Goal: Task Accomplishment & Management: Use online tool/utility

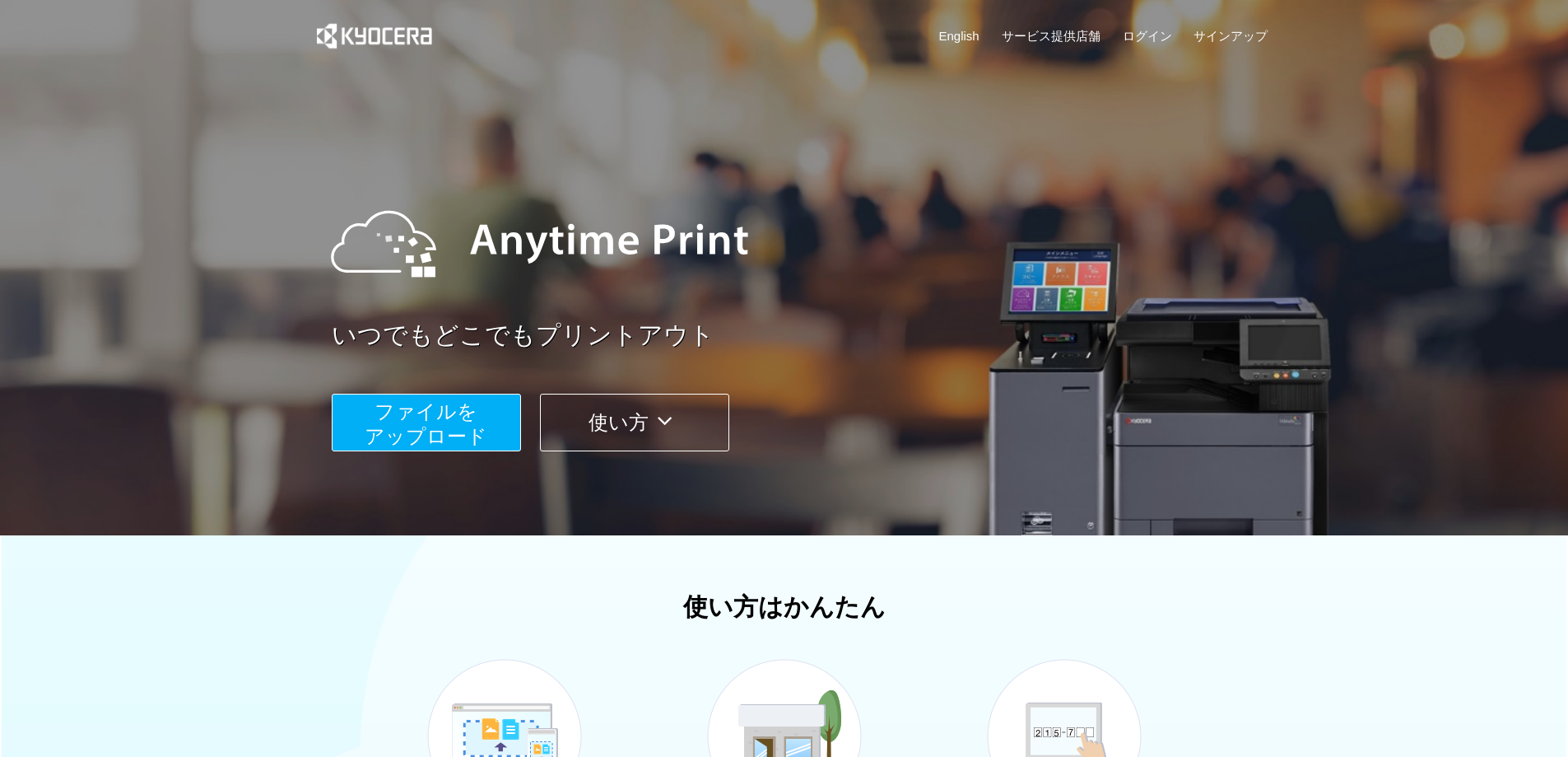
click at [410, 416] on span "ファイルを ​​アップロード" at bounding box center [426, 423] width 122 height 47
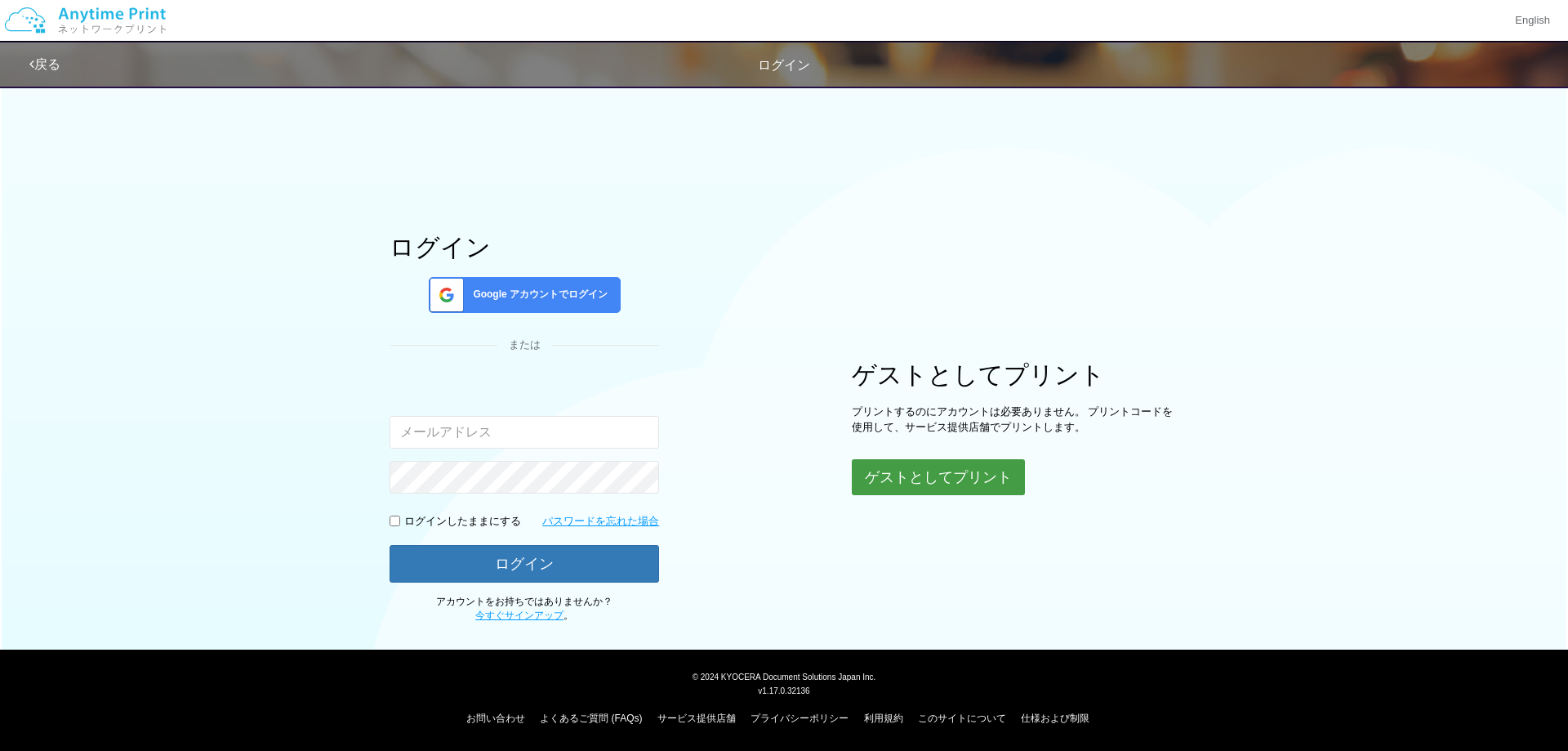
click at [929, 489] on button "ゲストとしてプリント" at bounding box center [938, 476] width 174 height 36
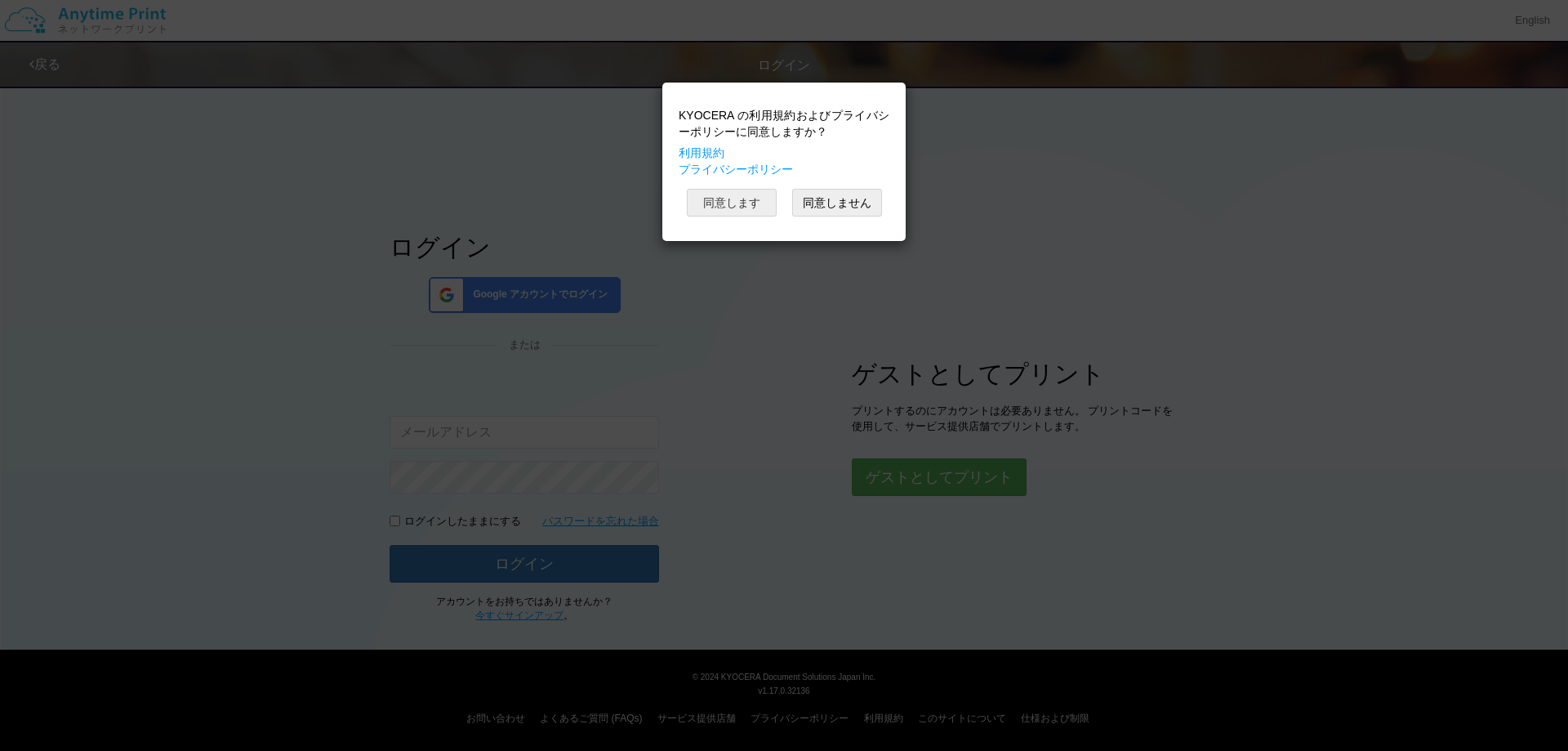
click at [738, 197] on button "同意します" at bounding box center [731, 202] width 89 height 27
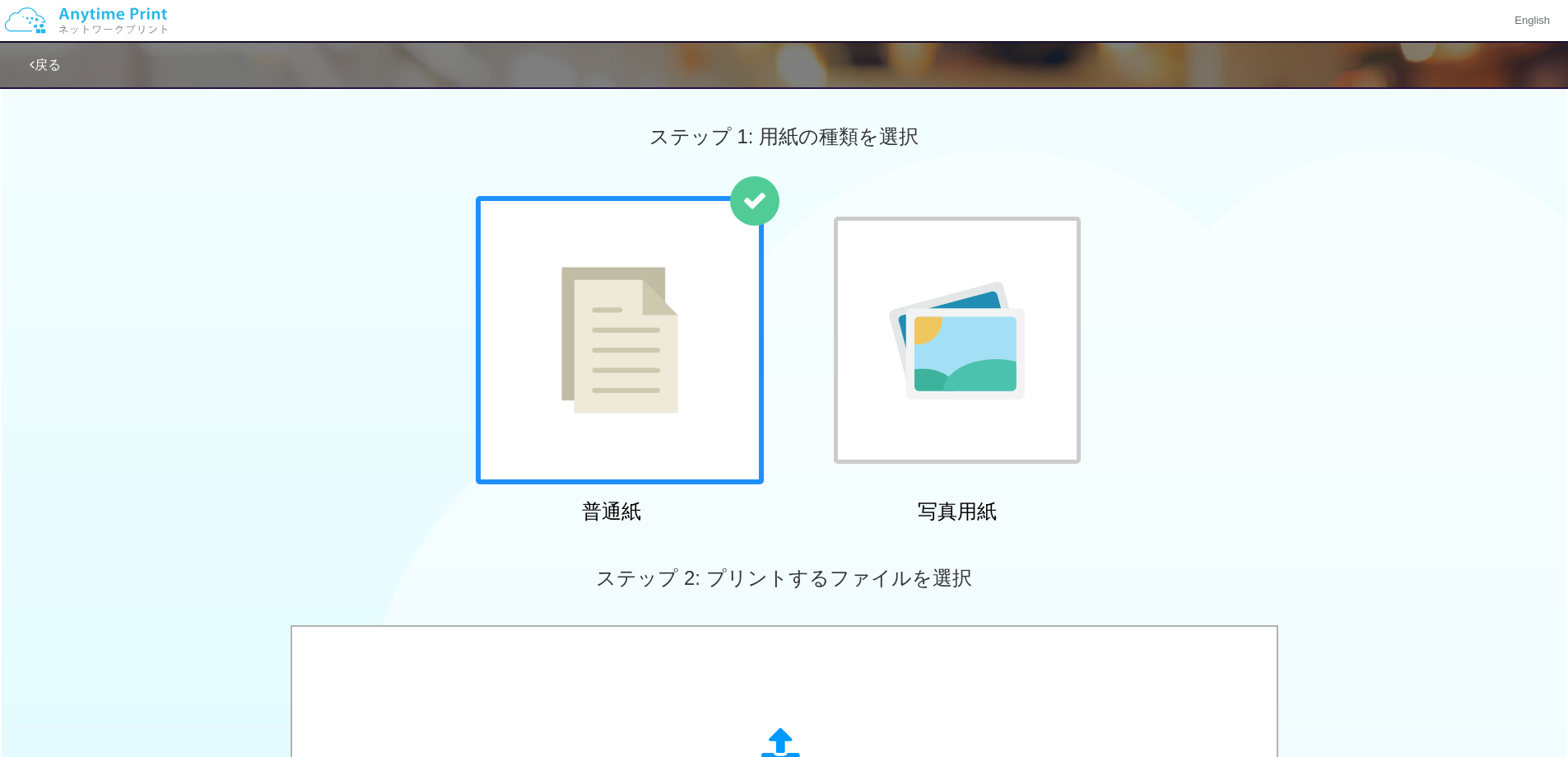
click at [655, 330] on img at bounding box center [619, 340] width 117 height 146
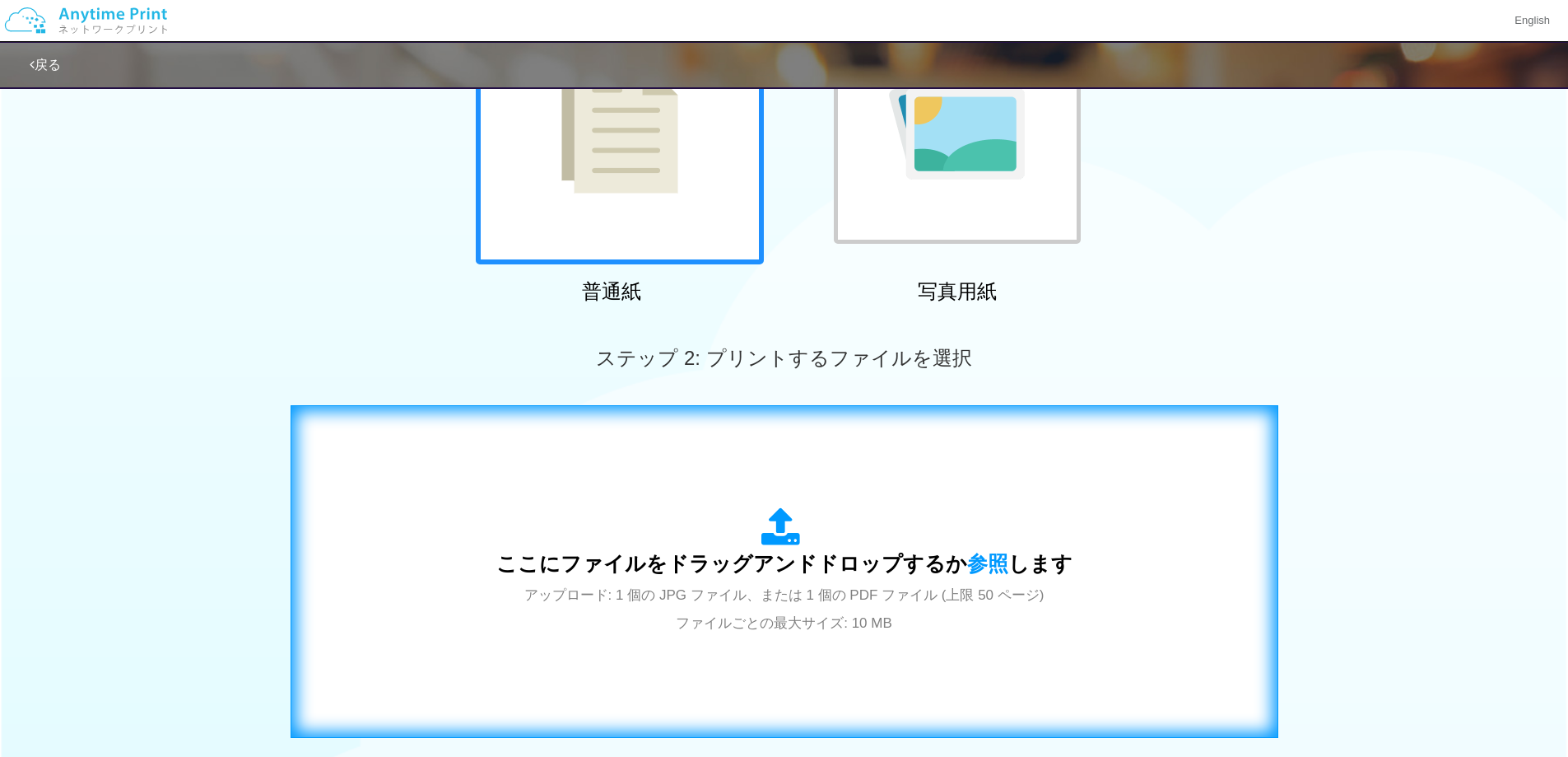
scroll to position [439, 0]
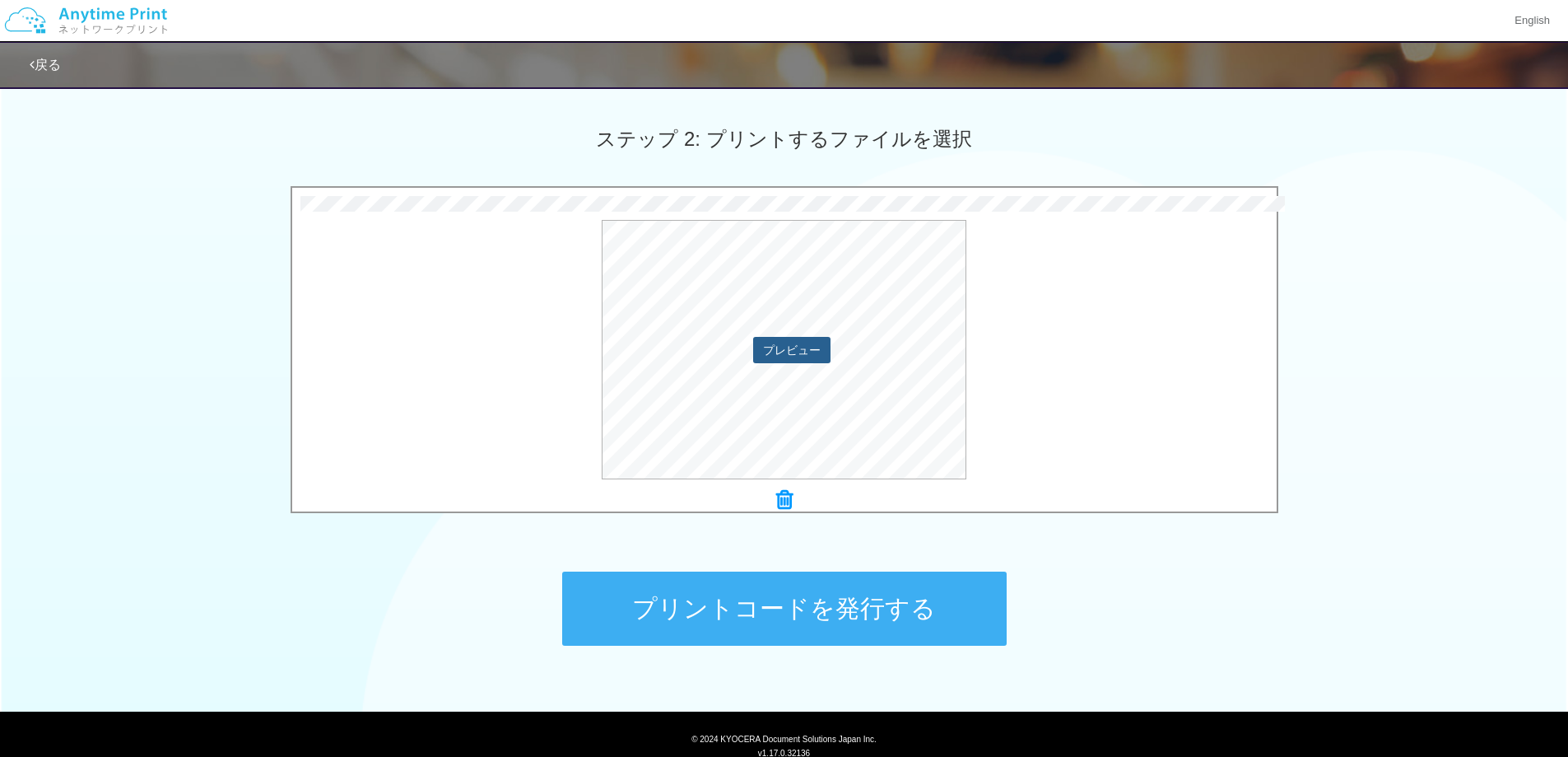
click at [805, 356] on button "プレビュー" at bounding box center [792, 350] width 78 height 27
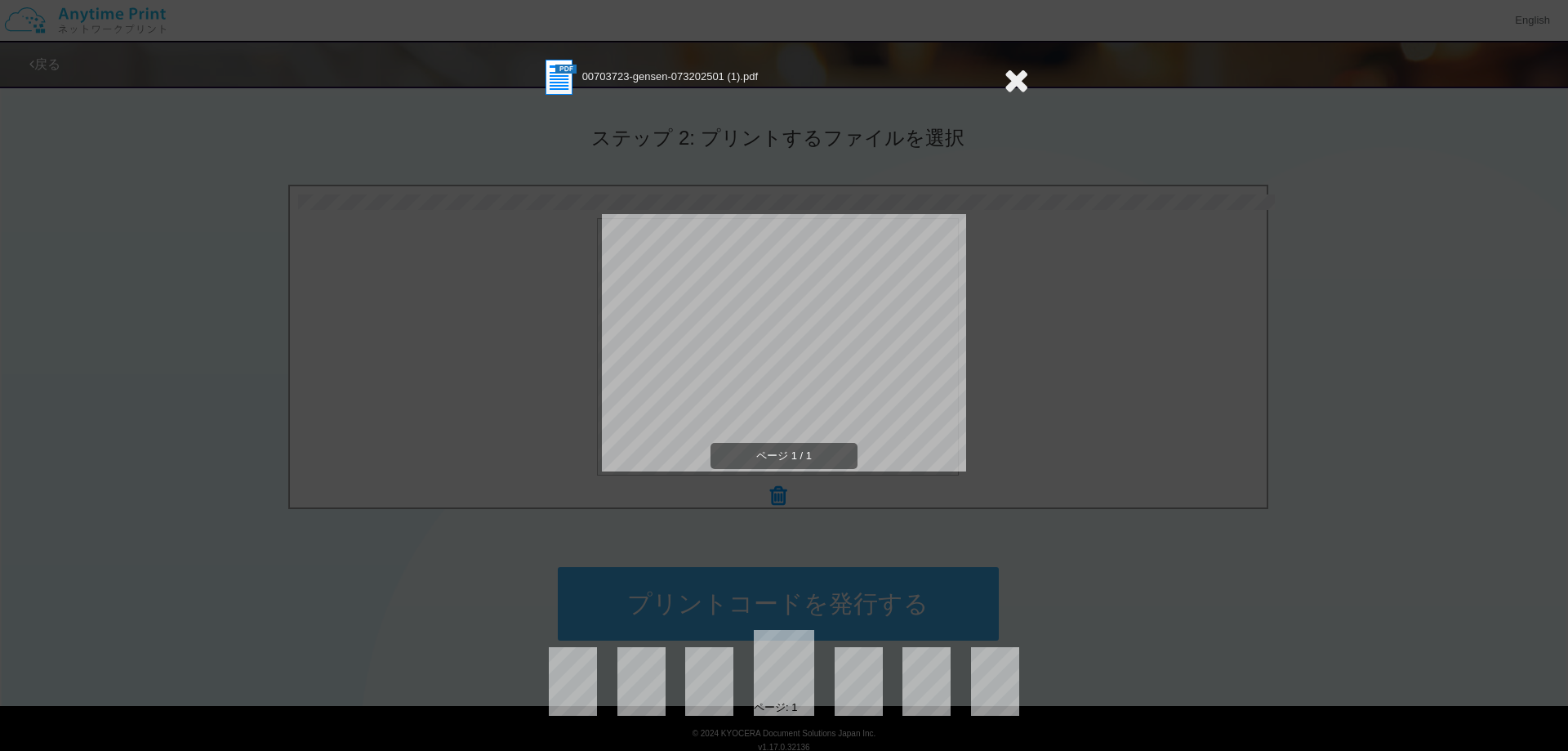
click at [1108, 332] on div "00703723-gensen-073202501 (1).pdf ページ 1 / 1 ページ: 1" at bounding box center [784, 376] width 1568 height 751
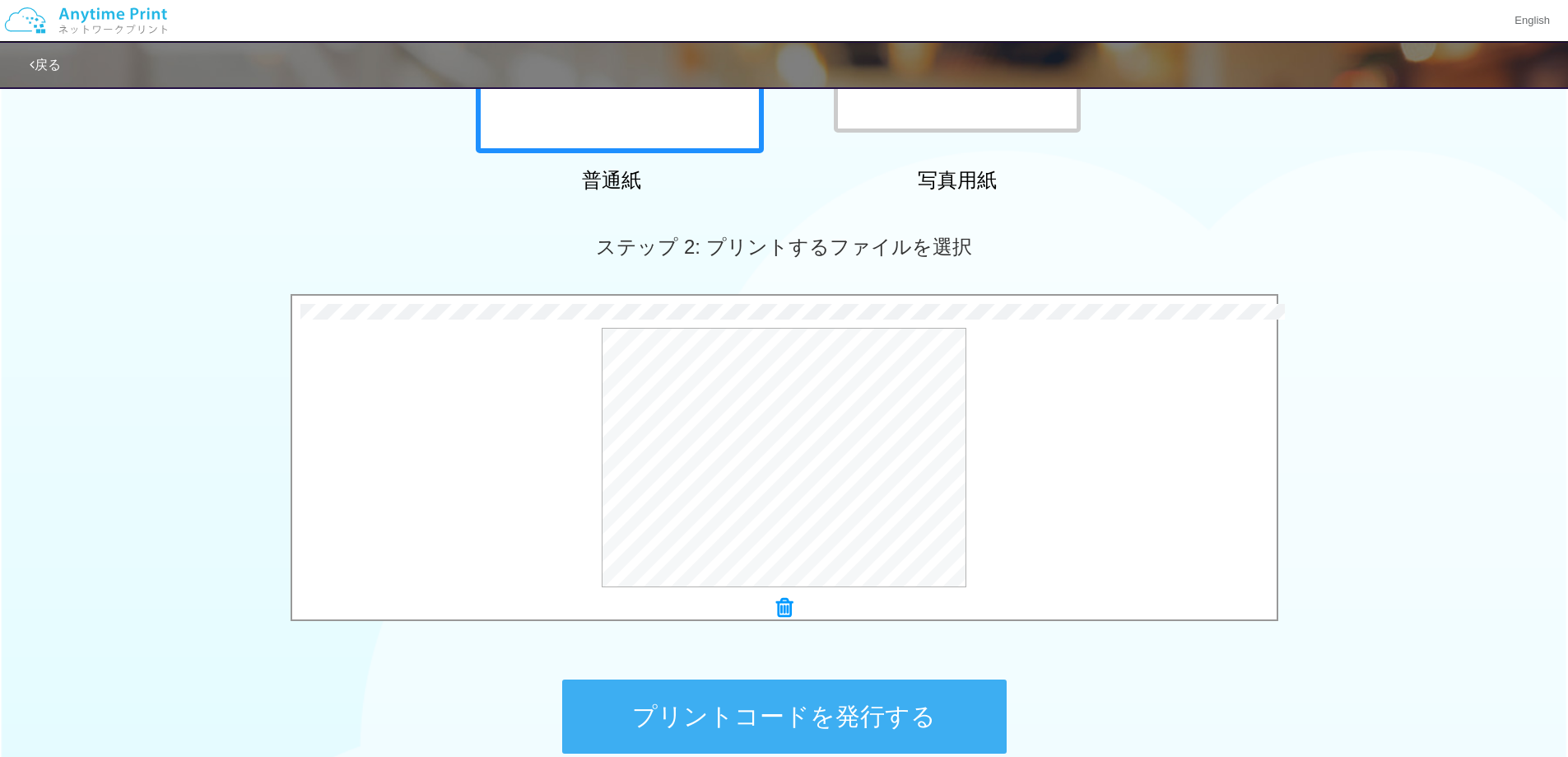
scroll to position [495, 0]
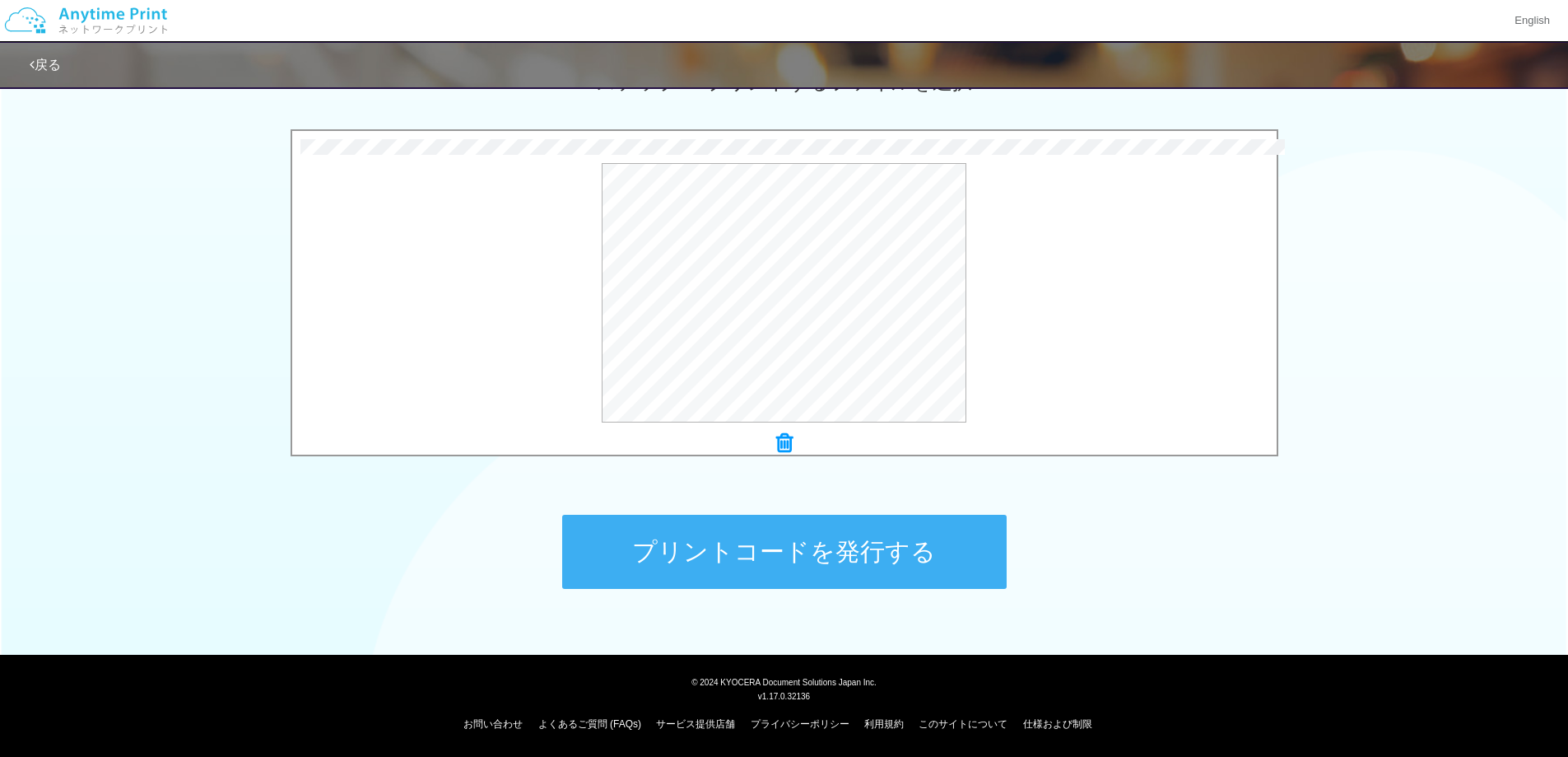
click at [798, 548] on button "プリントコードを発行する" at bounding box center [784, 552] width 444 height 74
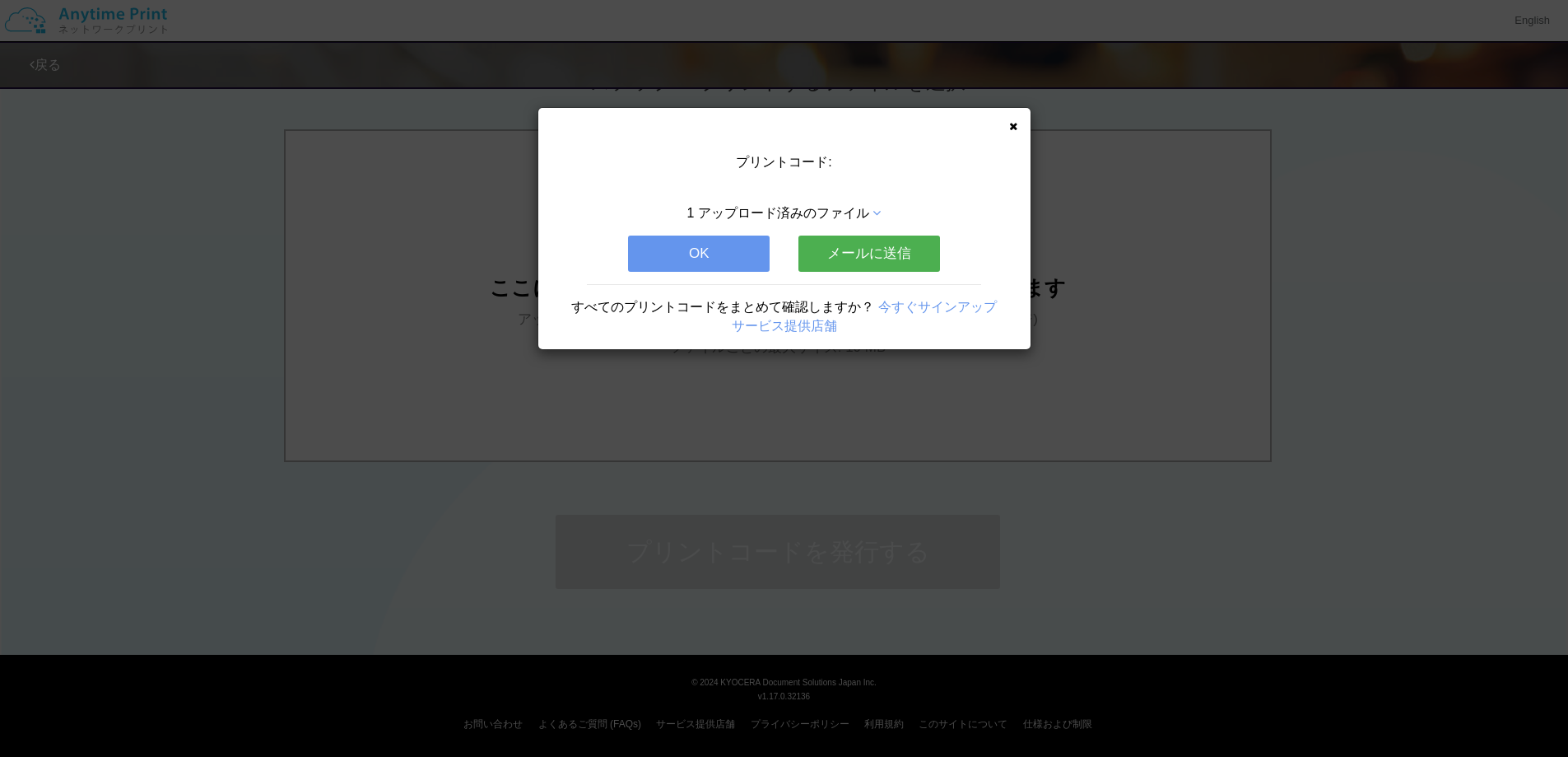
scroll to position [0, 0]
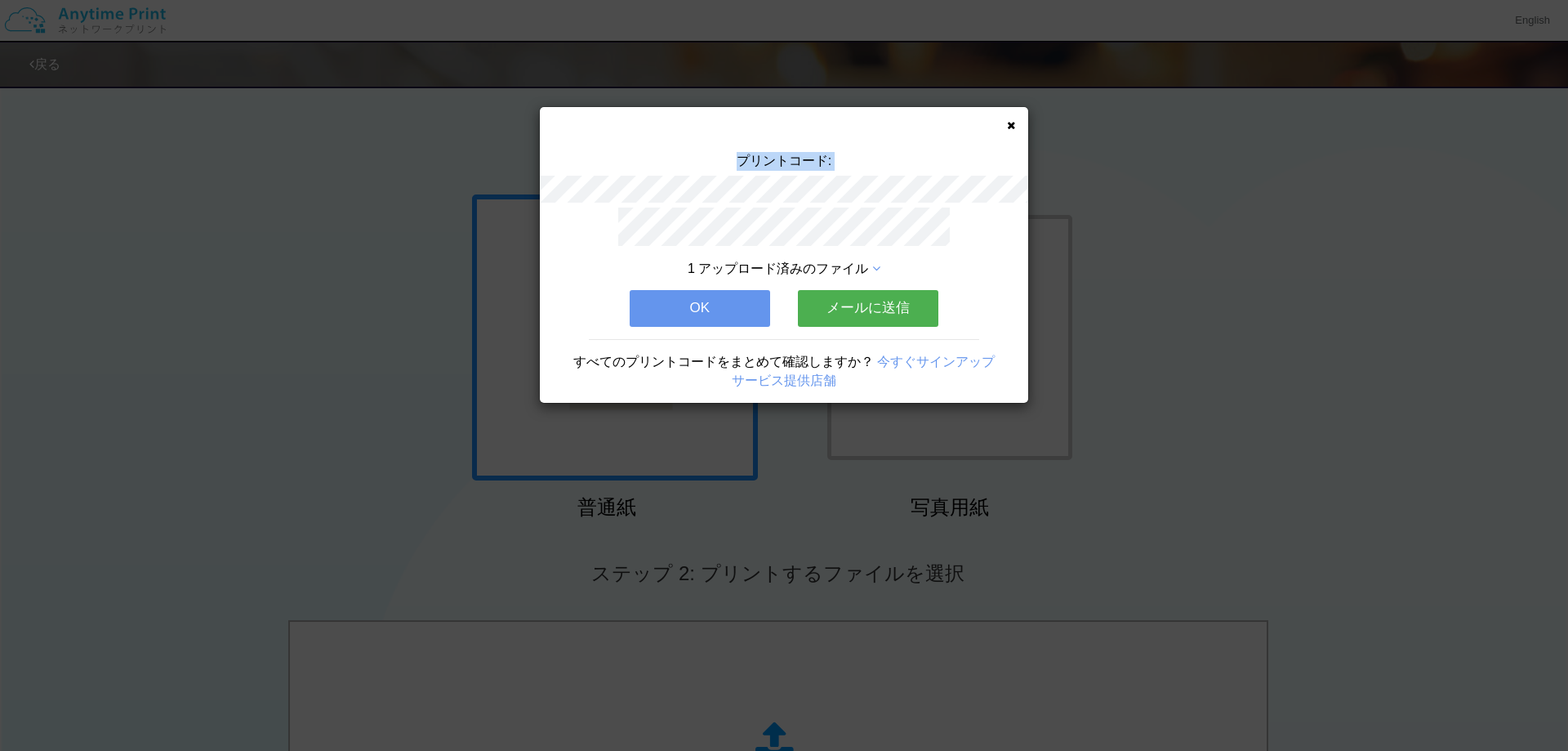
click at [874, 176] on div "プリントコード:" at bounding box center [784, 180] width 489 height 56
click at [867, 298] on button "メールに送信" at bounding box center [868, 308] width 141 height 36
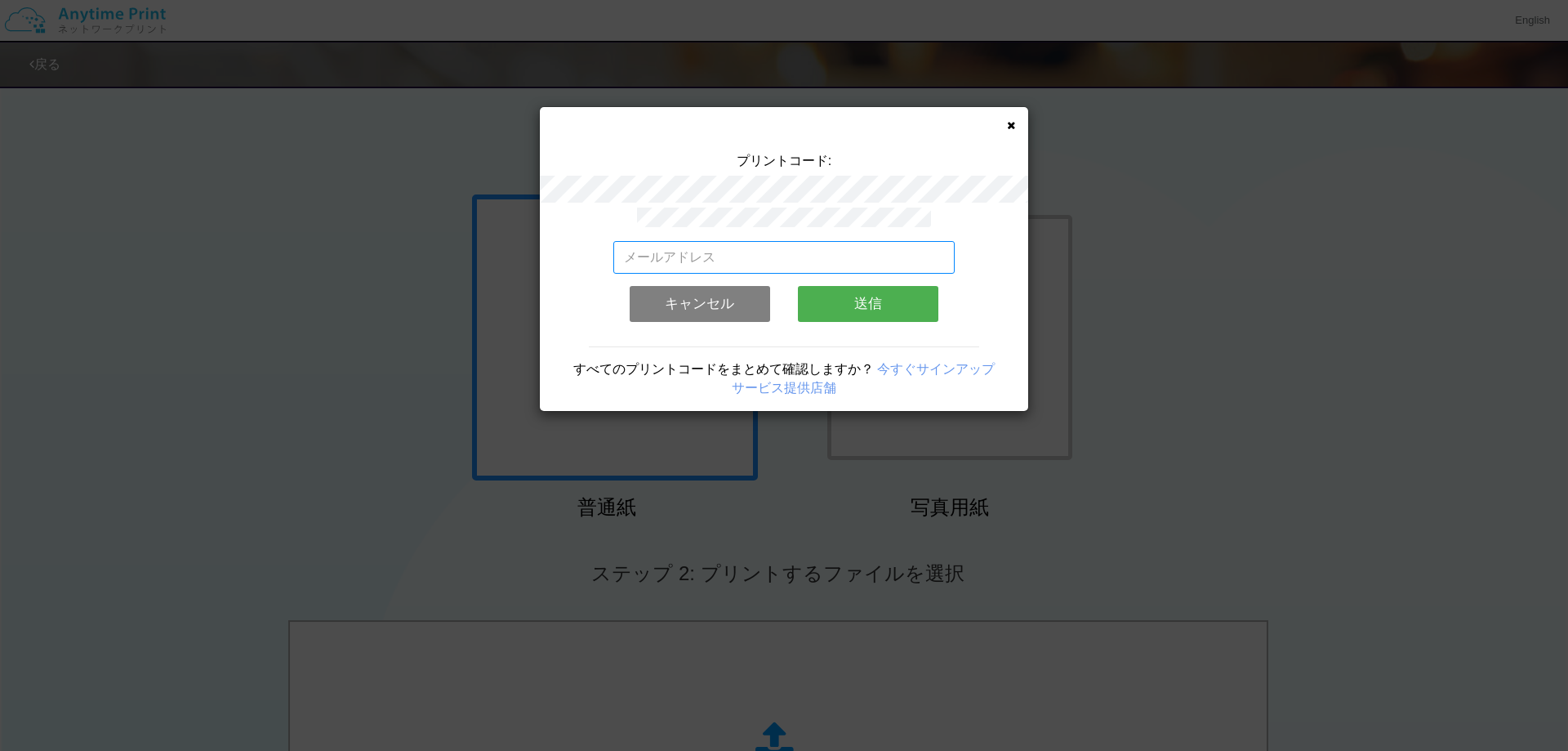
click at [823, 255] on input "email" at bounding box center [784, 257] width 343 height 33
click at [771, 255] on input "email" at bounding box center [784, 257] width 343 height 33
paste input "[EMAIL_ADDRESS][DOMAIN_NAME]"
type input "[EMAIL_ADDRESS][DOMAIN_NAME]"
click at [871, 300] on button "送信" at bounding box center [868, 304] width 141 height 36
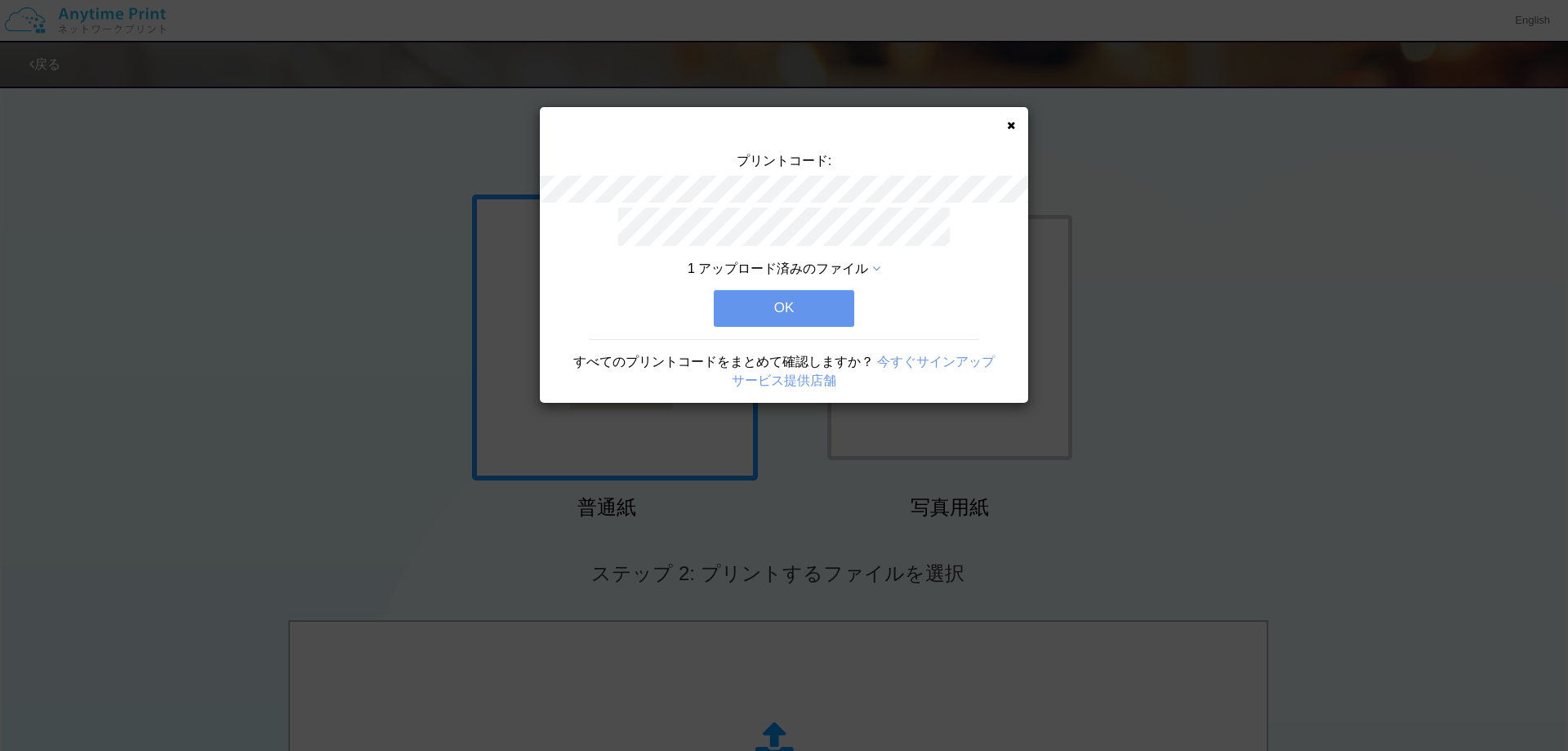
click at [781, 302] on button "OK" at bounding box center [784, 308] width 141 height 36
